Goal: Task Accomplishment & Management: Manage account settings

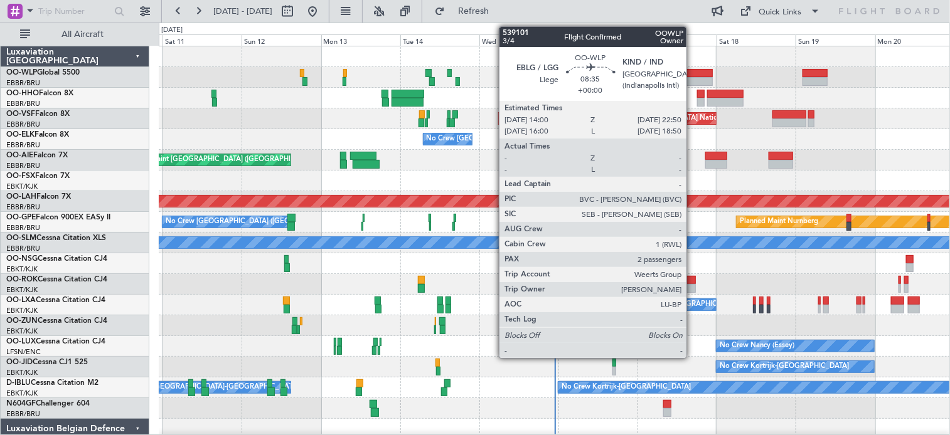
click at [692, 78] on div at bounding box center [697, 81] width 29 height 9
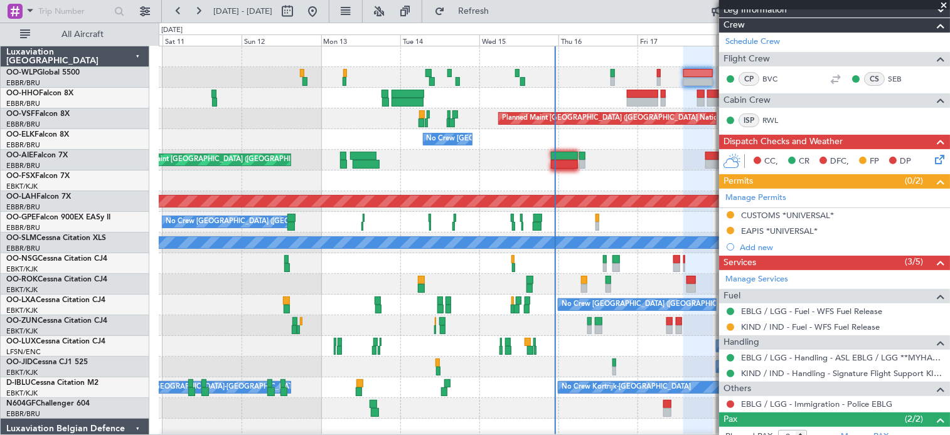
scroll to position [151, 0]
click at [729, 326] on div "Confirmed" at bounding box center [730, 330] width 39 height 16
click at [728, 324] on button at bounding box center [730, 328] width 8 height 8
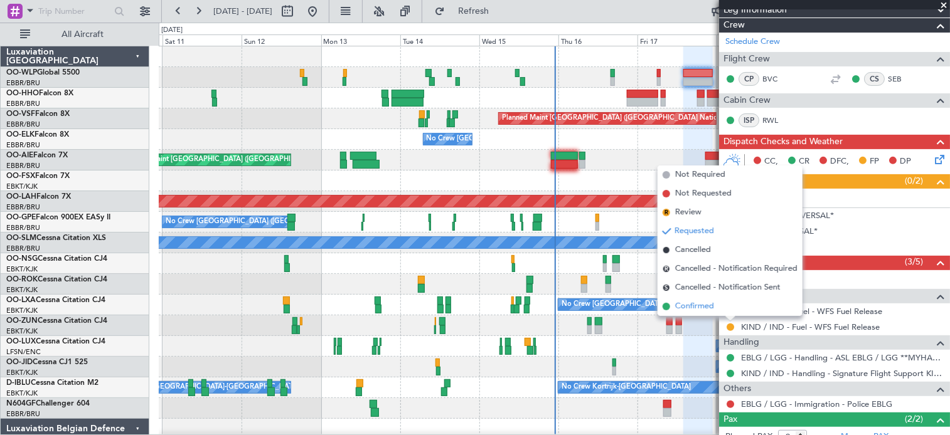
click at [698, 305] on span "Confirmed" at bounding box center [694, 306] width 39 height 13
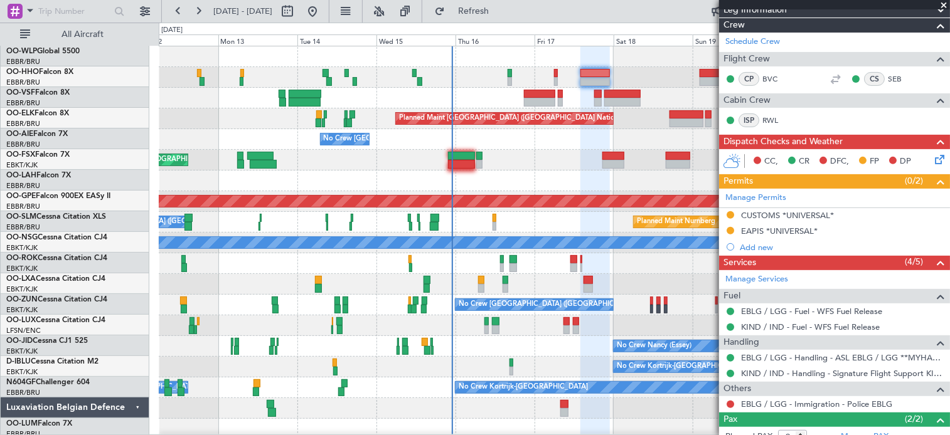
scroll to position [0, 0]
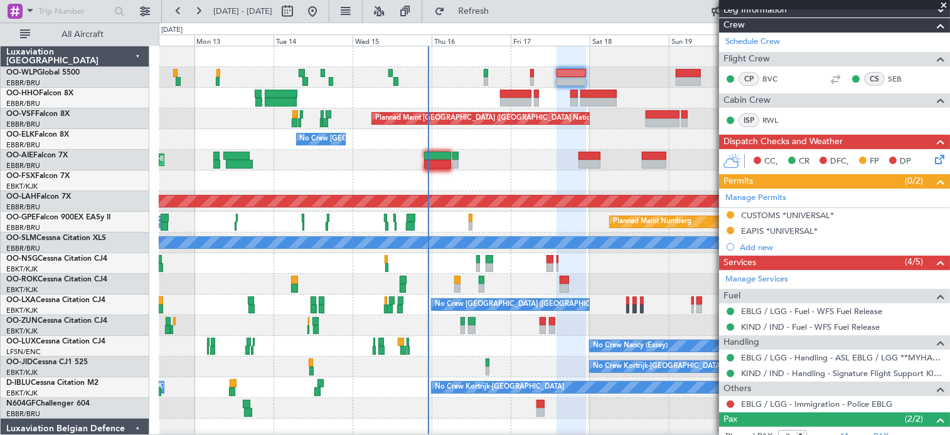
click at [539, 169] on div "Planned Maint [GEOGRAPHIC_DATA] ([GEOGRAPHIC_DATA])" at bounding box center [554, 160] width 791 height 21
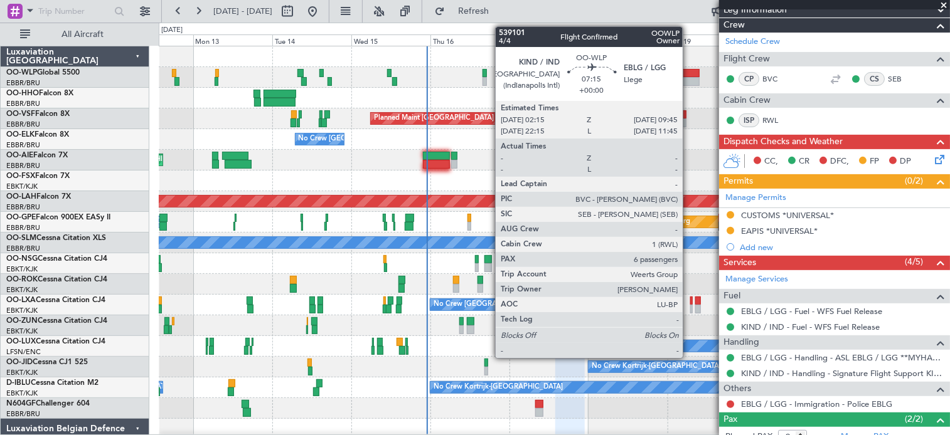
click at [688, 82] on div at bounding box center [686, 81] width 25 height 9
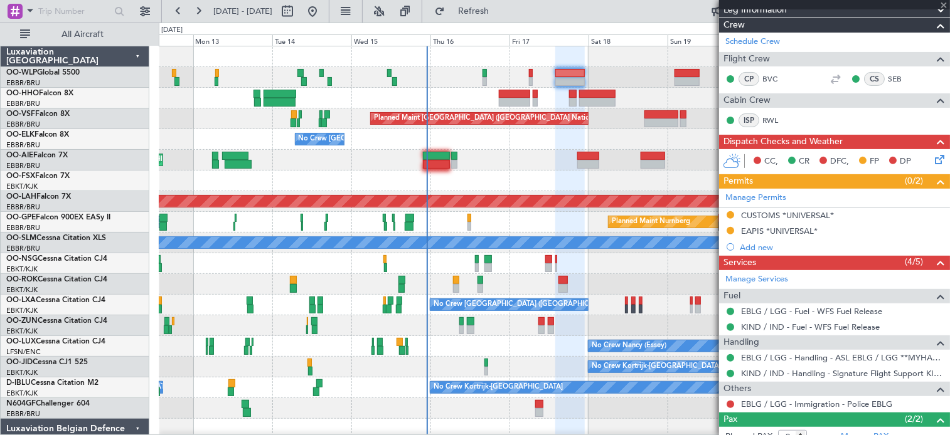
type input "6"
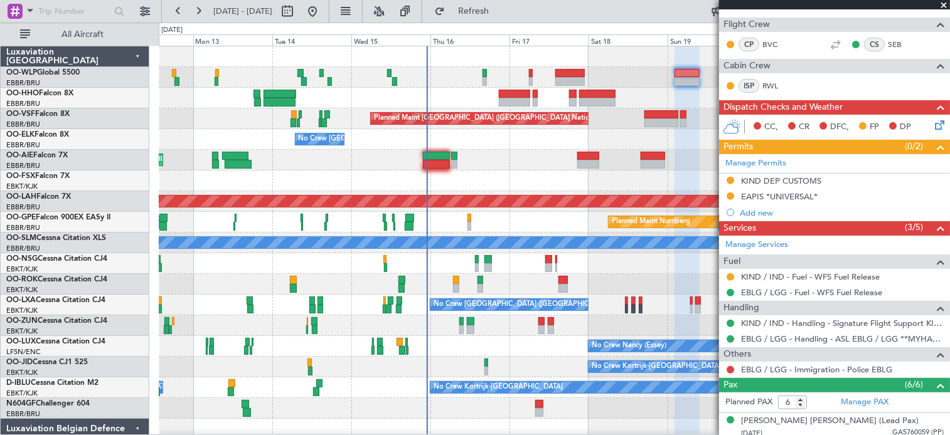
scroll to position [210, 0]
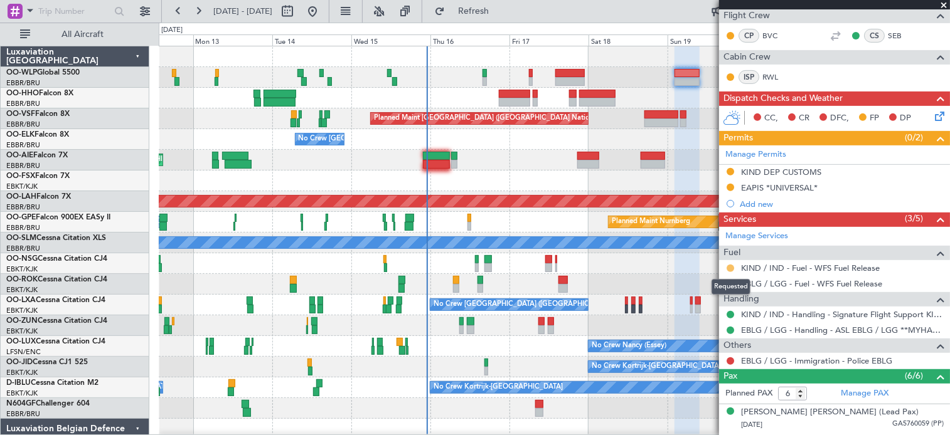
click at [730, 267] on button at bounding box center [730, 269] width 8 height 8
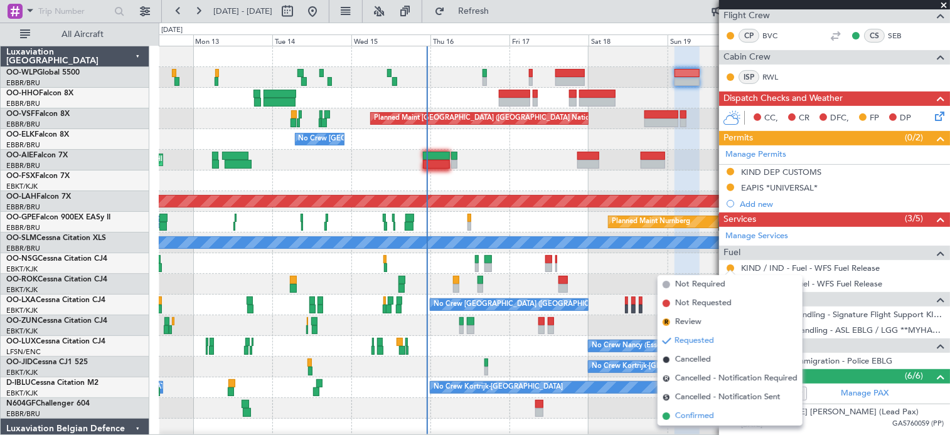
click at [691, 413] on span "Confirmed" at bounding box center [694, 416] width 39 height 13
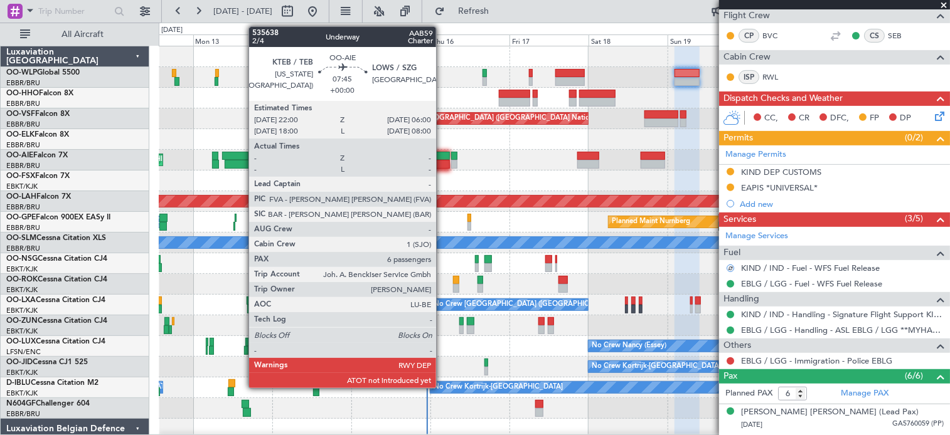
click at [442, 162] on div at bounding box center [436, 164] width 27 height 9
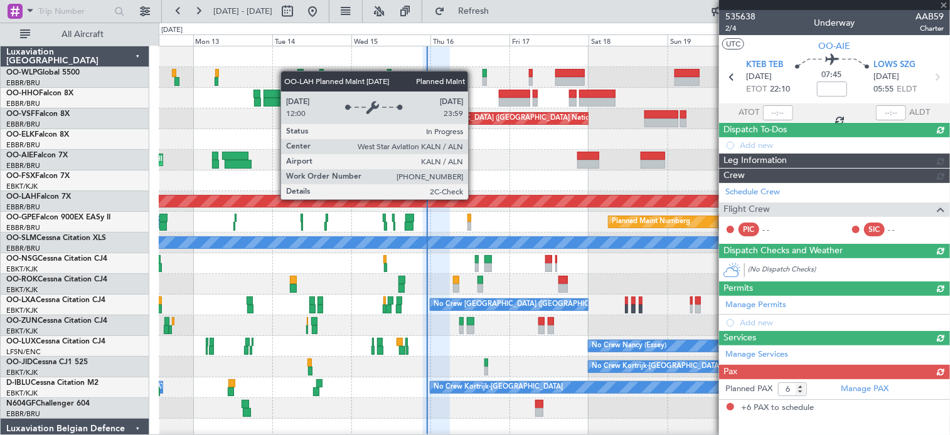
scroll to position [0, 0]
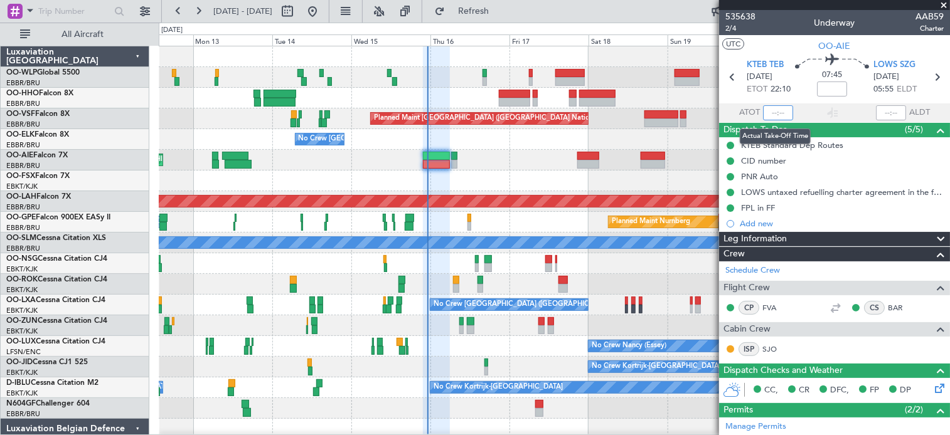
click at [772, 110] on input "text" at bounding box center [778, 112] width 30 height 15
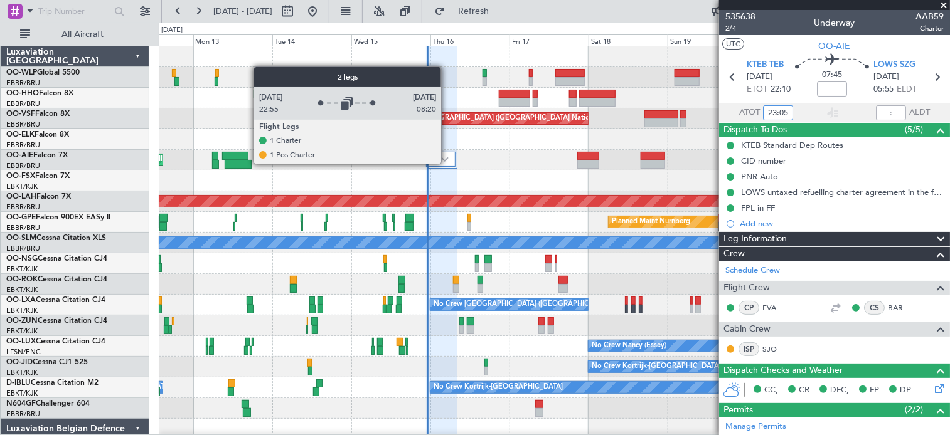
click at [447, 163] on div at bounding box center [440, 159] width 29 height 15
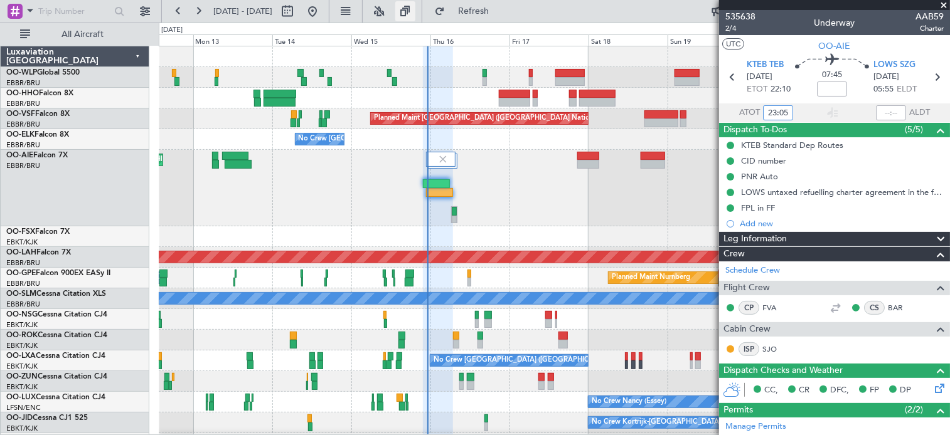
type input "23:05"
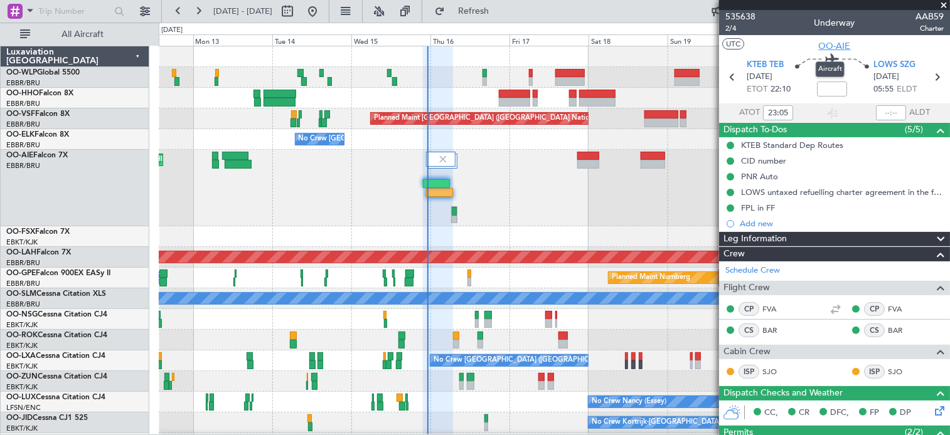
click at [841, 43] on span "OO-AIE" at bounding box center [835, 46] width 32 height 13
